Goal: Task Accomplishment & Management: Use online tool/utility

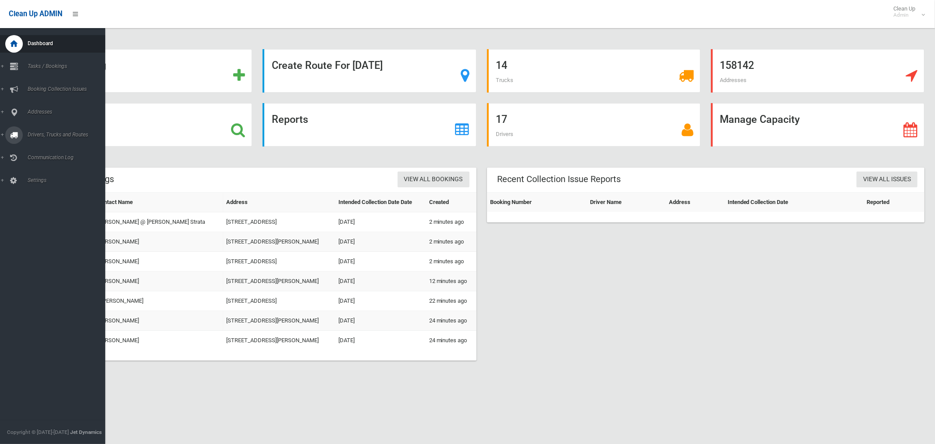
click at [50, 135] on span "Drivers, Trucks and Routes" at bounding box center [65, 135] width 80 height 6
click at [44, 186] on span "Routes" at bounding box center [61, 187] width 73 height 6
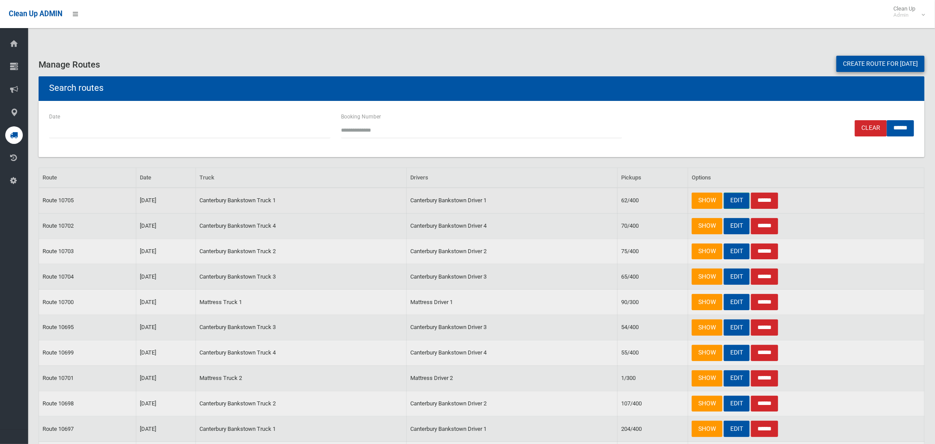
click at [733, 199] on link "EDIT" at bounding box center [737, 200] width 26 height 16
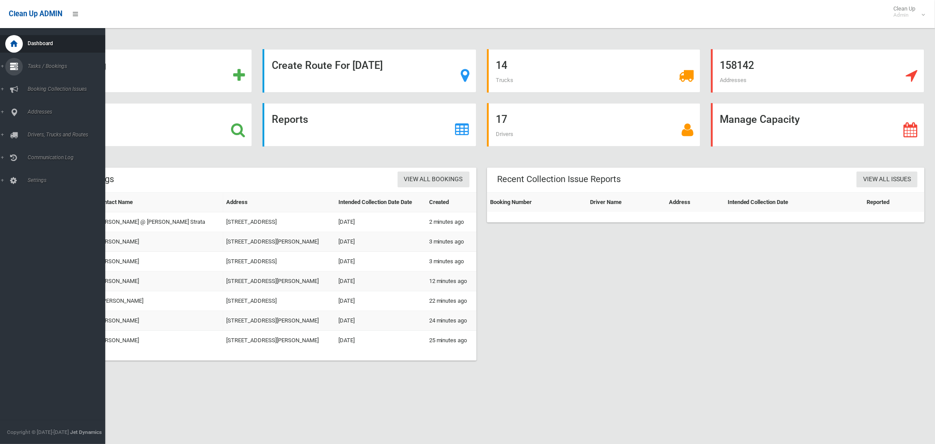
click at [58, 62] on link "Tasks / Bookings" at bounding box center [52, 67] width 105 height 18
click at [39, 130] on span "Search" at bounding box center [61, 131] width 73 height 6
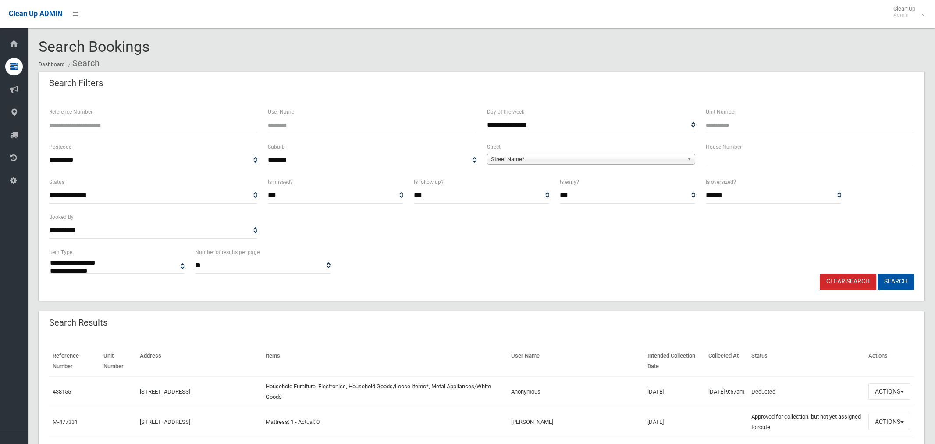
select select
